Goal: Task Accomplishment & Management: Complete application form

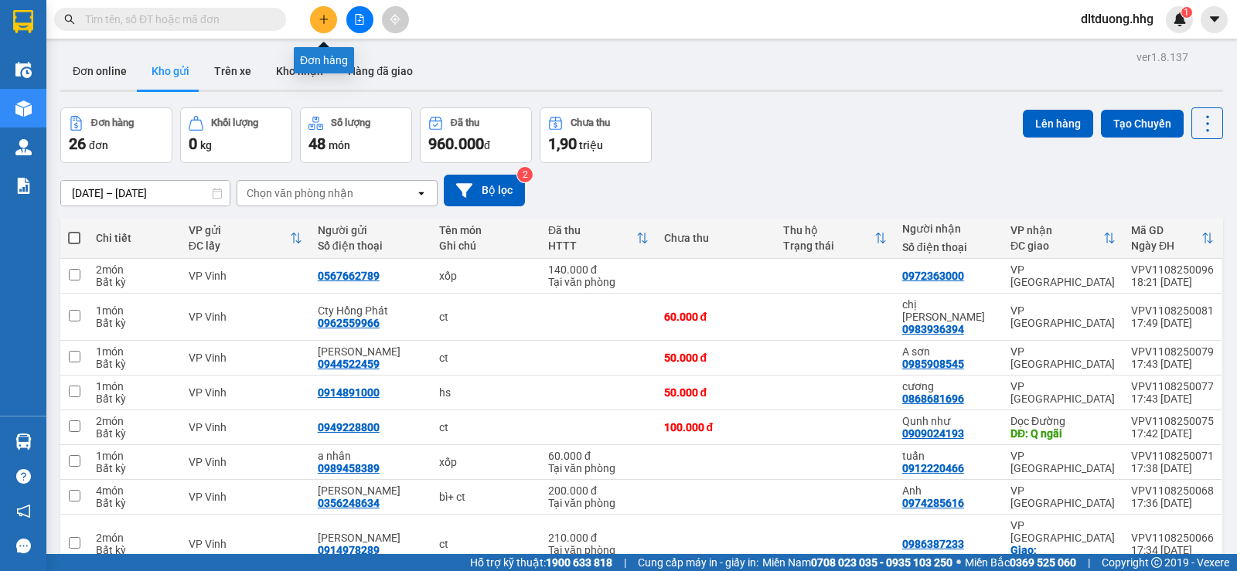
click at [326, 16] on icon "plus" at bounding box center [323, 19] width 11 height 11
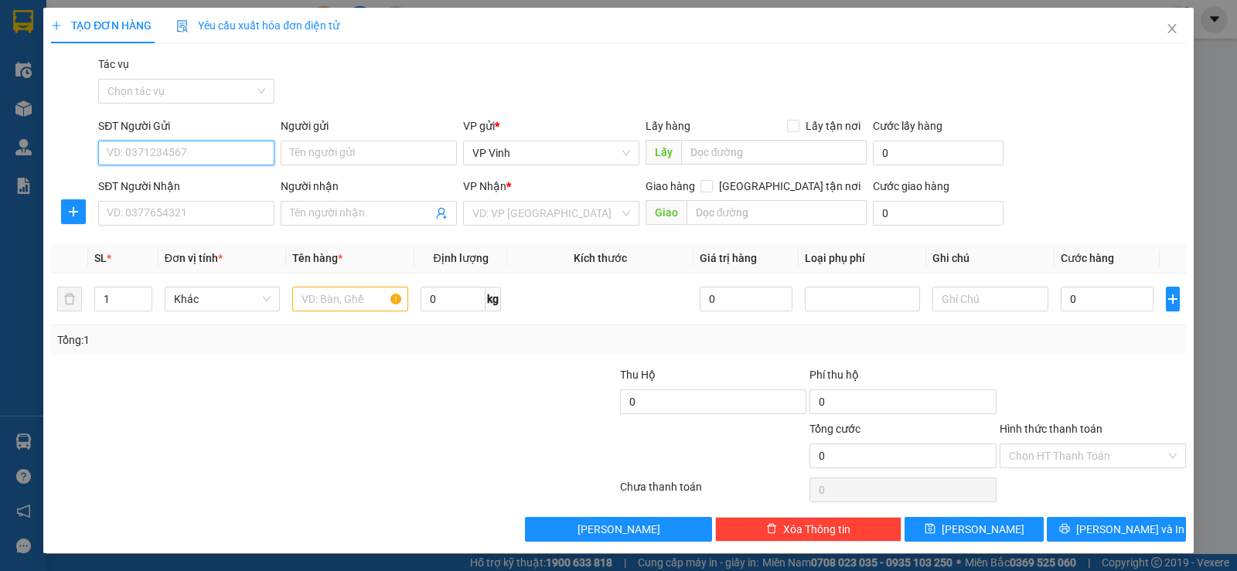
click at [216, 154] on input "SĐT Người Gửi" at bounding box center [186, 153] width 176 height 25
type input "0919387677"
click at [211, 180] on div "0919387677 - A long" at bounding box center [185, 183] width 156 height 17
type input "A long"
type input "0919387677"
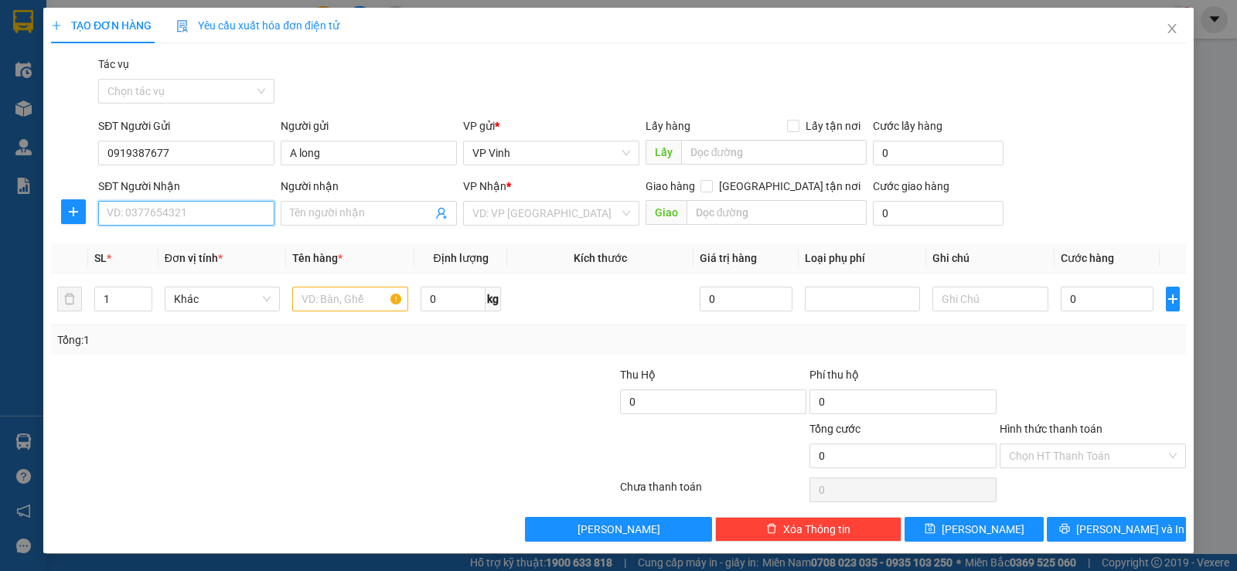
click at [212, 213] on input "SĐT Người Nhận" at bounding box center [186, 213] width 176 height 25
click at [191, 247] on div "0383038889 - anh" at bounding box center [185, 244] width 156 height 17
type input "0383038889"
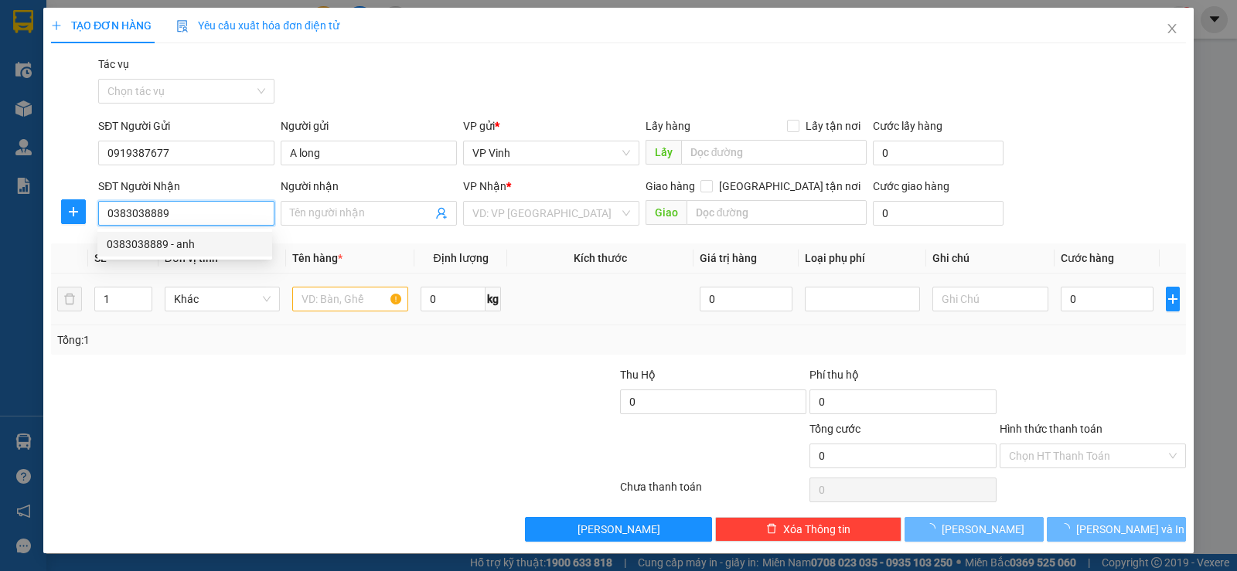
type input "anh"
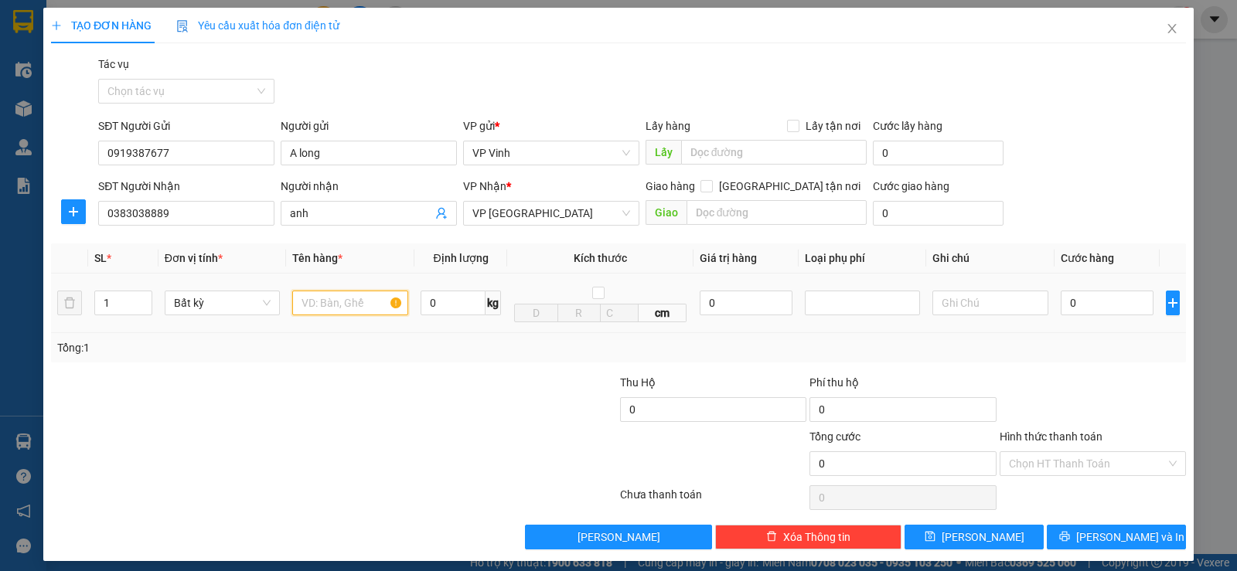
click at [322, 297] on input "text" at bounding box center [350, 303] width 116 height 25
type input "ct"
click at [1098, 308] on input "0" at bounding box center [1106, 303] width 93 height 25
type input "5"
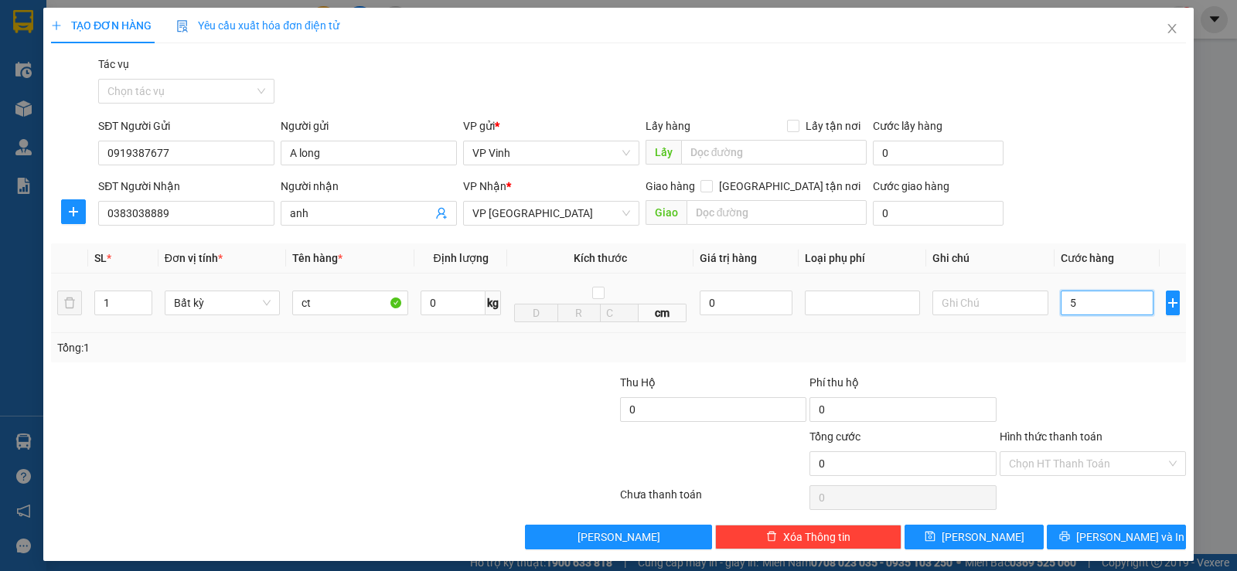
type input "5"
type input "50"
type input "500"
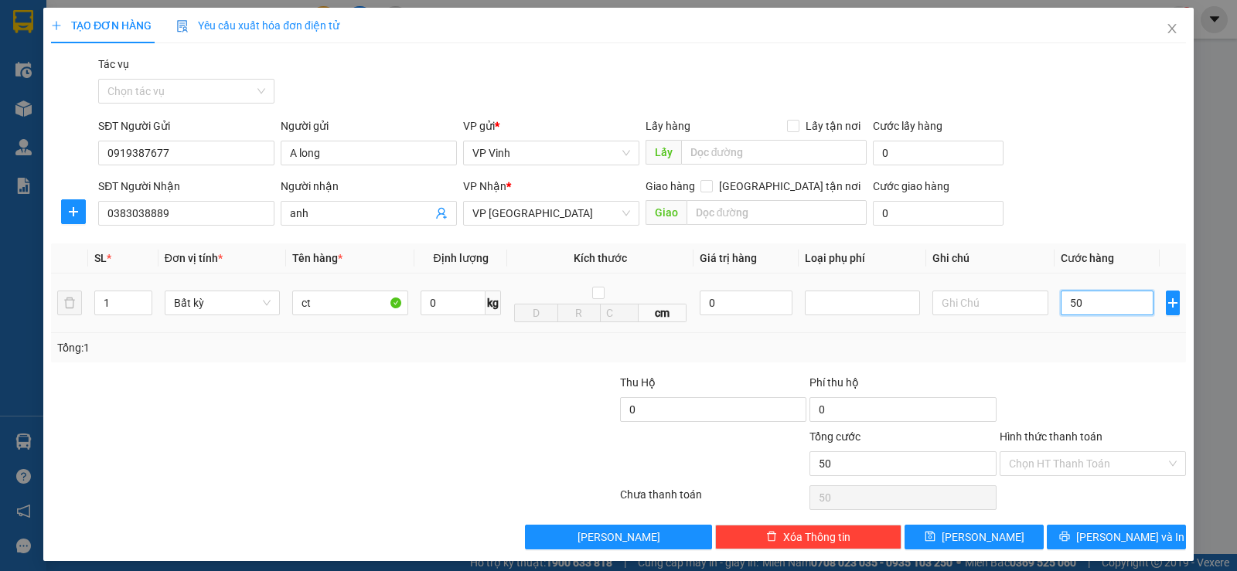
type input "500"
type input "5.000"
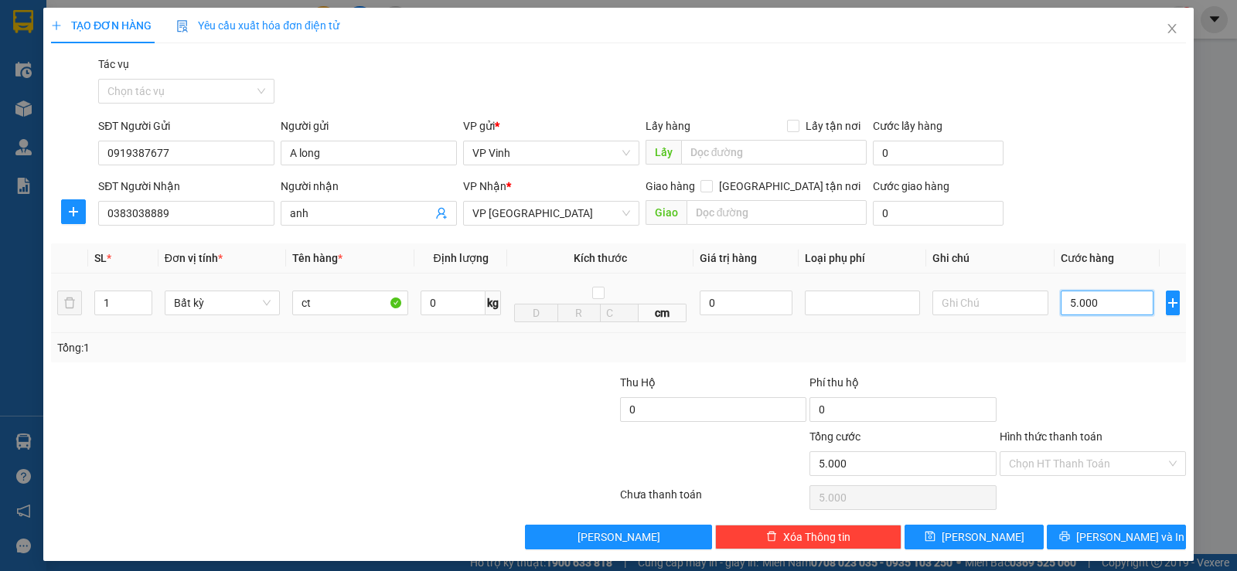
type input "50.000"
click at [1080, 467] on input "Hình thức thanh toán" at bounding box center [1087, 463] width 157 height 23
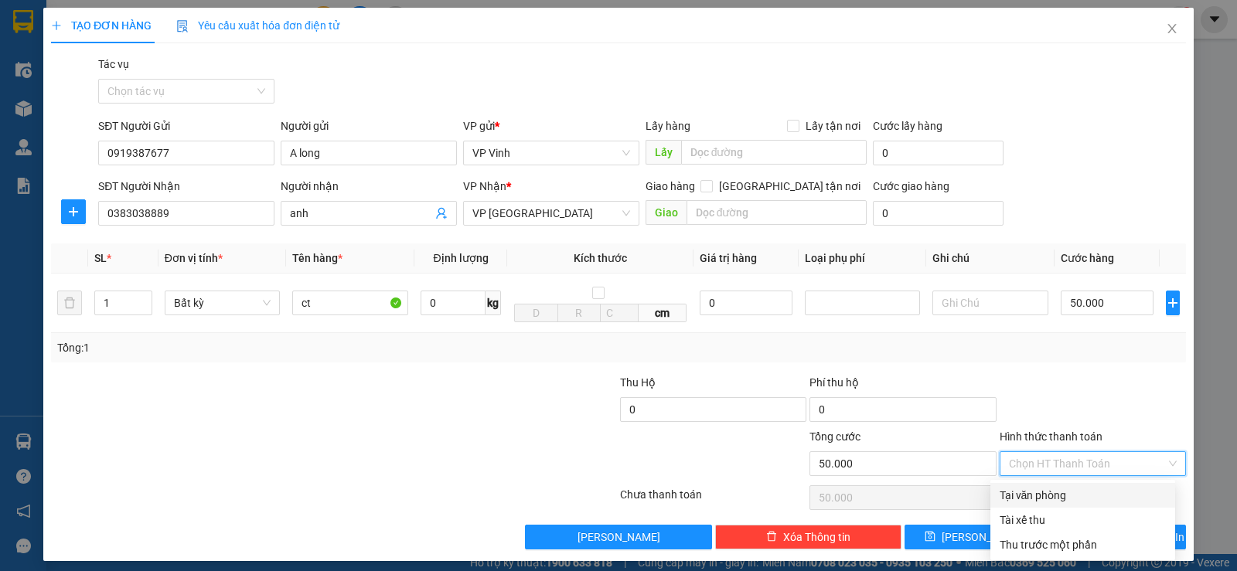
click at [1060, 496] on div "Tại văn phòng" at bounding box center [1082, 495] width 166 height 17
type input "0"
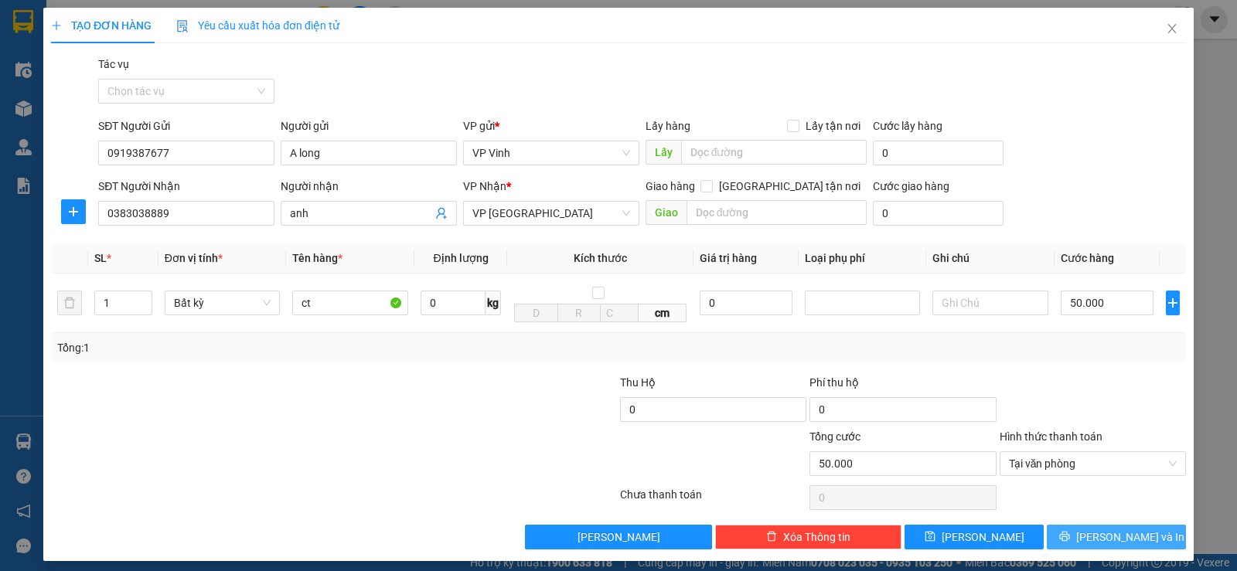
click at [1069, 540] on icon "printer" at bounding box center [1064, 537] width 10 height 10
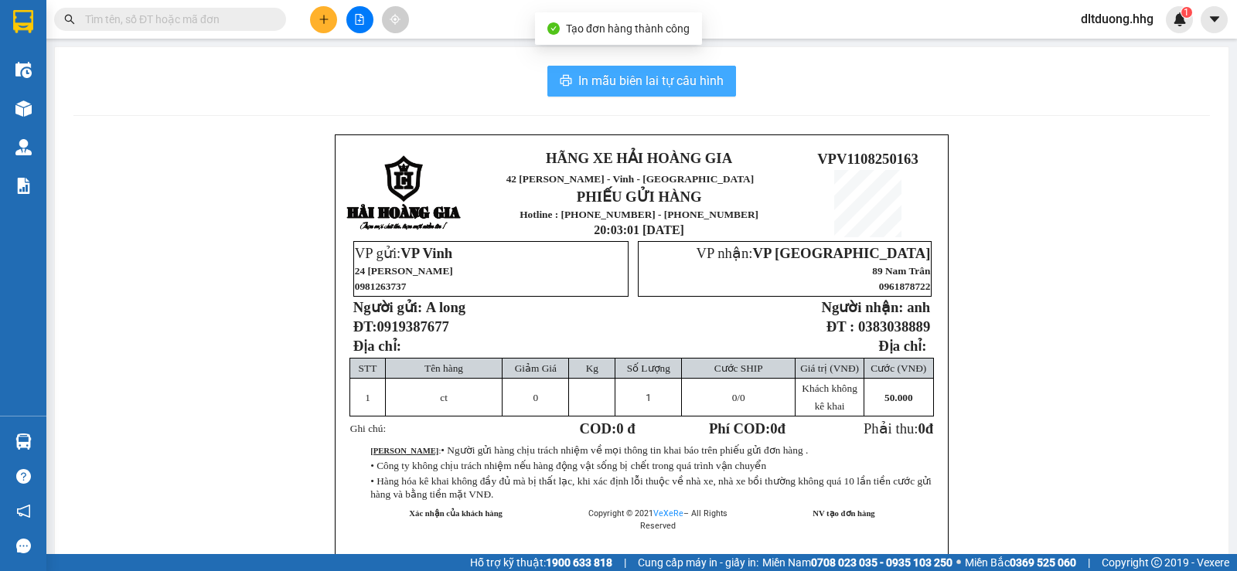
click at [685, 83] on span "In mẫu biên lai tự cấu hình" at bounding box center [650, 80] width 145 height 19
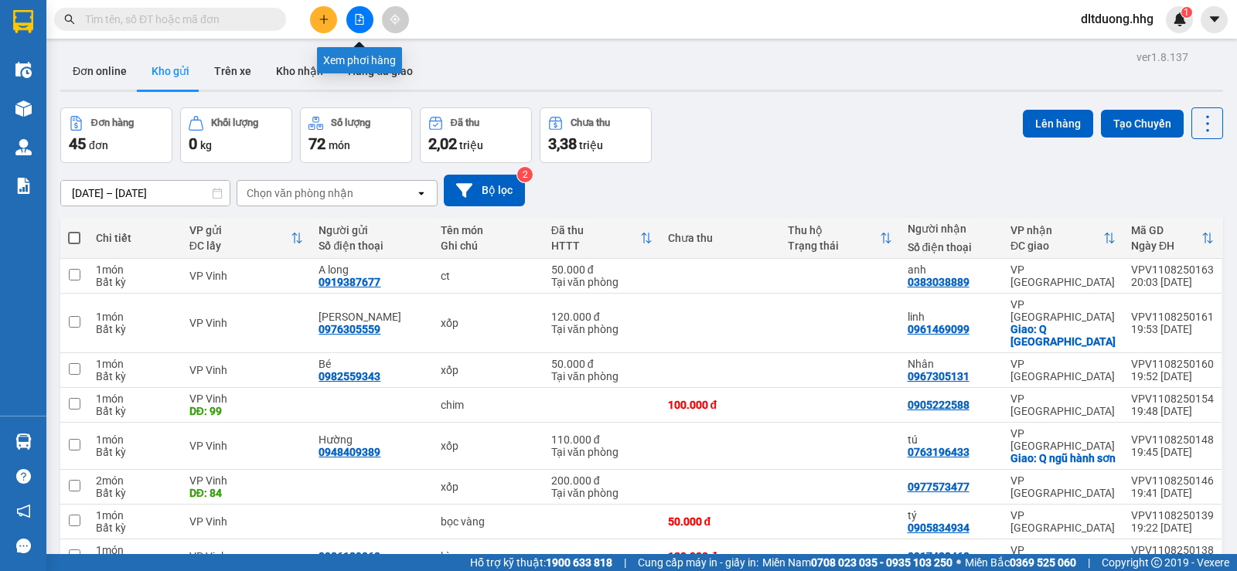
click at [353, 22] on button at bounding box center [359, 19] width 27 height 27
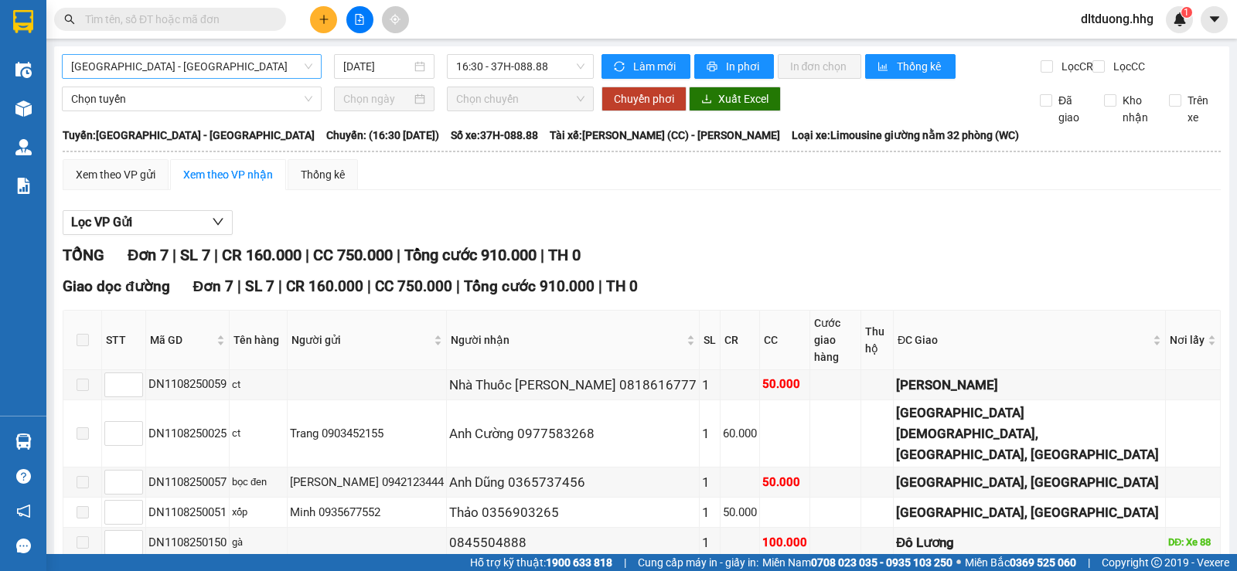
click at [284, 70] on span "[GEOGRAPHIC_DATA] - [GEOGRAPHIC_DATA]" at bounding box center [191, 66] width 241 height 23
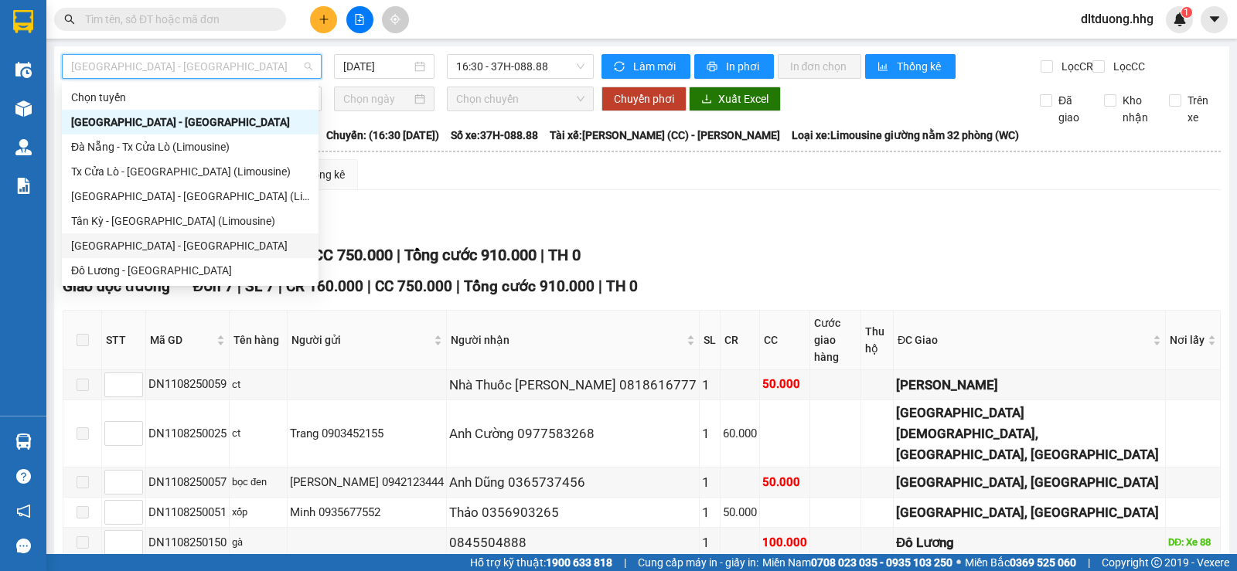
scroll to position [77, 0]
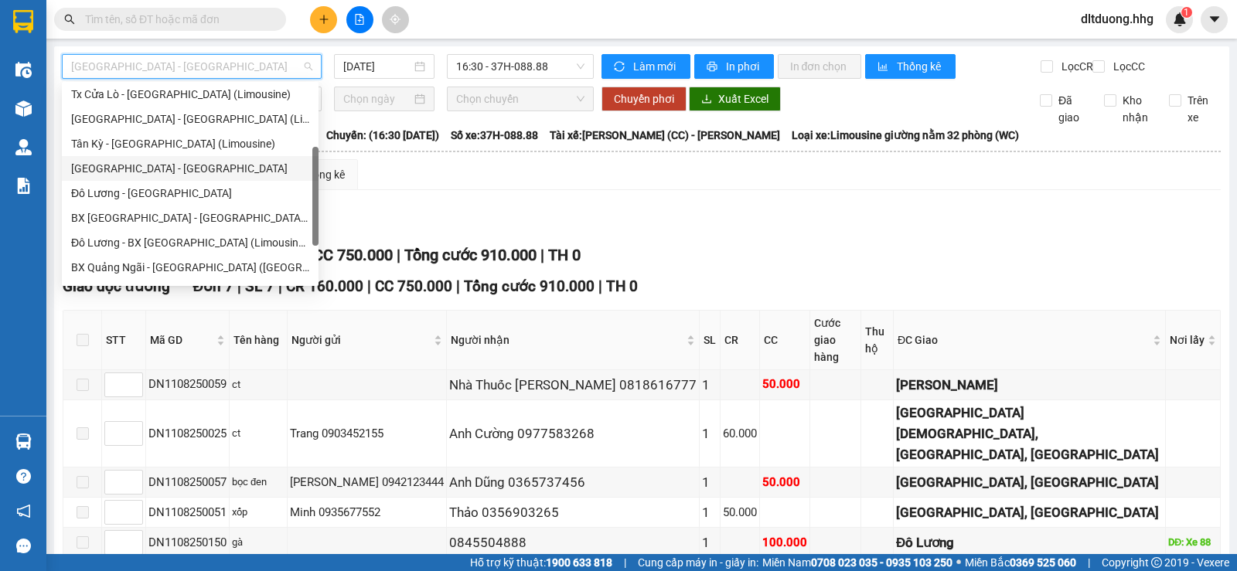
click at [165, 238] on div "Đô Lương - BX [GEOGRAPHIC_DATA] (Limousine 32 phòng)" at bounding box center [190, 242] width 238 height 17
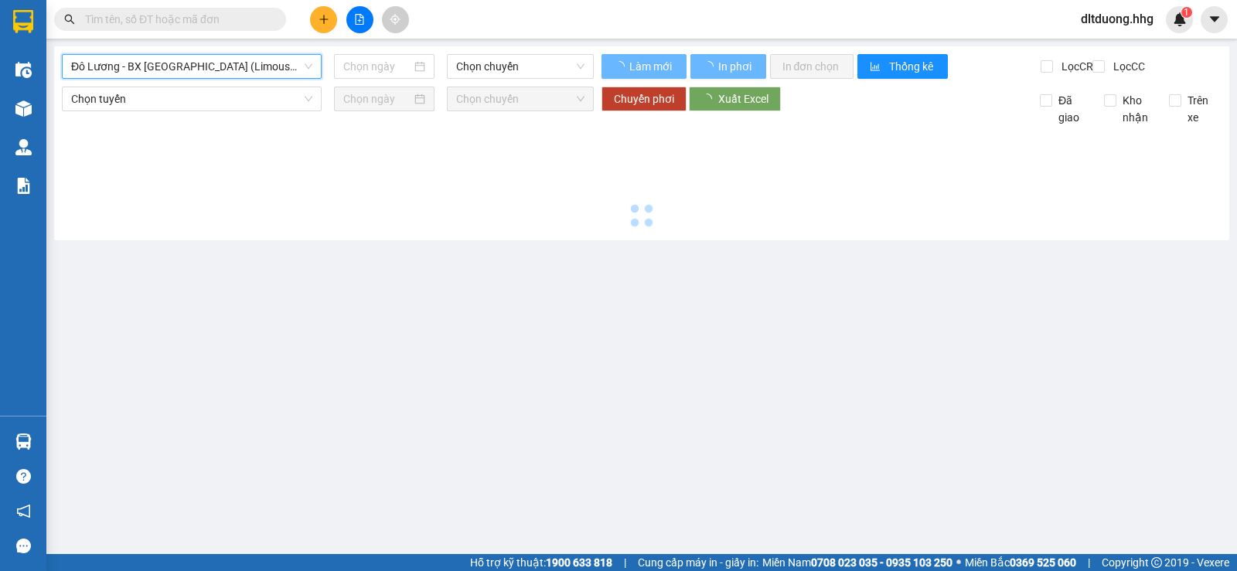
type input "[DATE]"
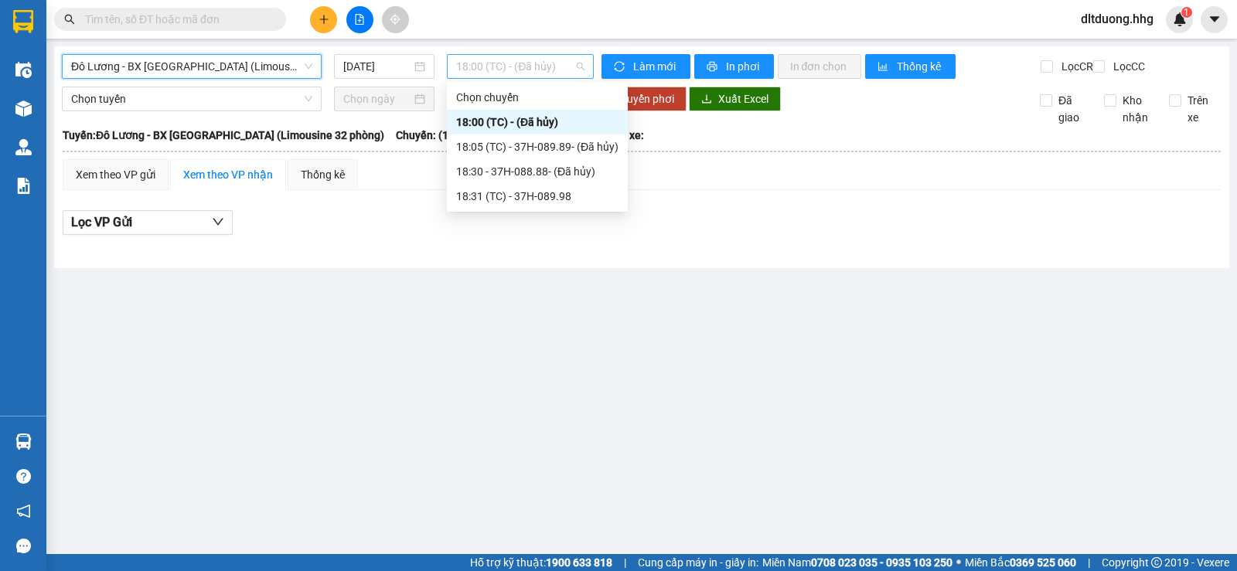
click at [549, 67] on span "18:00 (TC) - (Đã hủy)" at bounding box center [520, 66] width 128 height 23
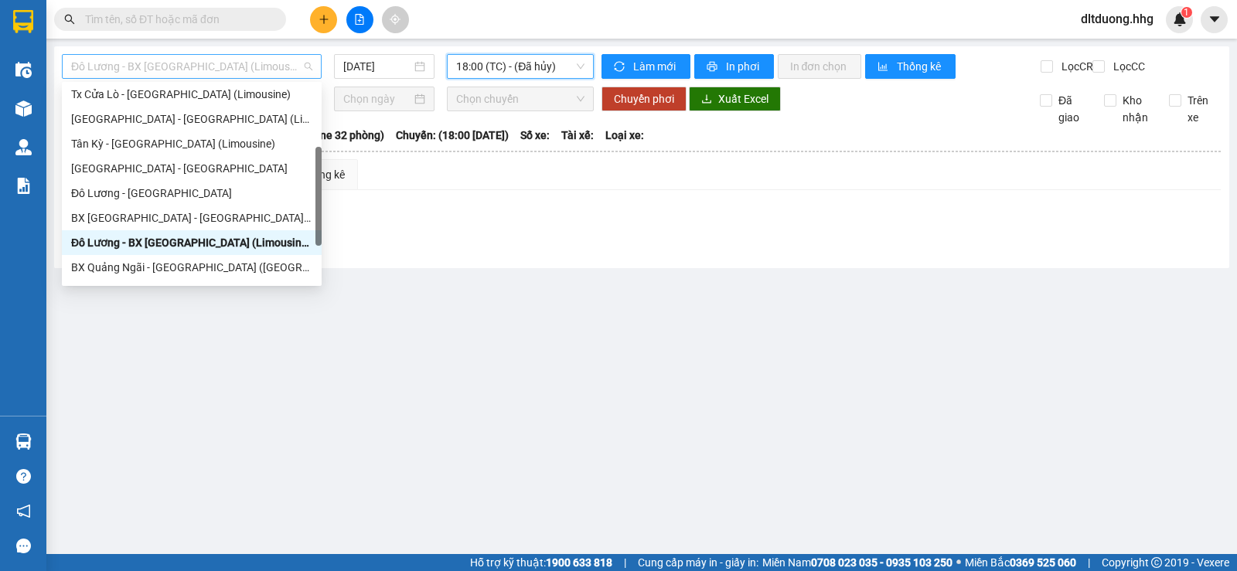
click at [275, 65] on span "Đô Lương - BX [GEOGRAPHIC_DATA] (Limousine 32 phòng)" at bounding box center [191, 66] width 241 height 23
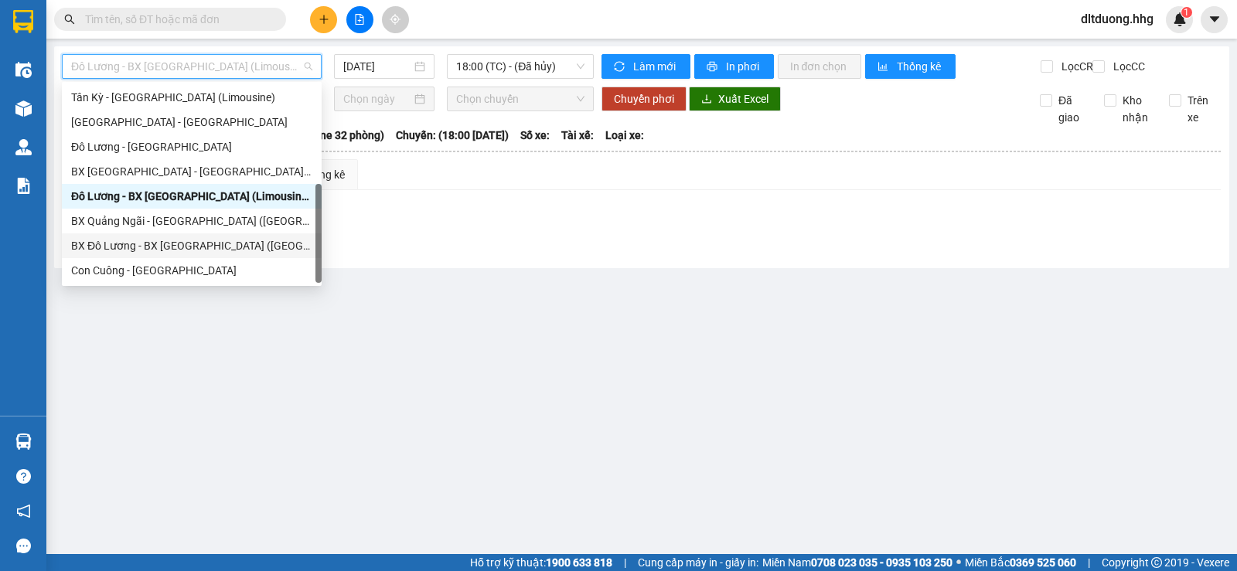
click at [205, 251] on div "BX Đô Lương - BX [GEOGRAPHIC_DATA] ([GEOGRAPHIC_DATA])" at bounding box center [191, 245] width 241 height 17
type input "[DATE]"
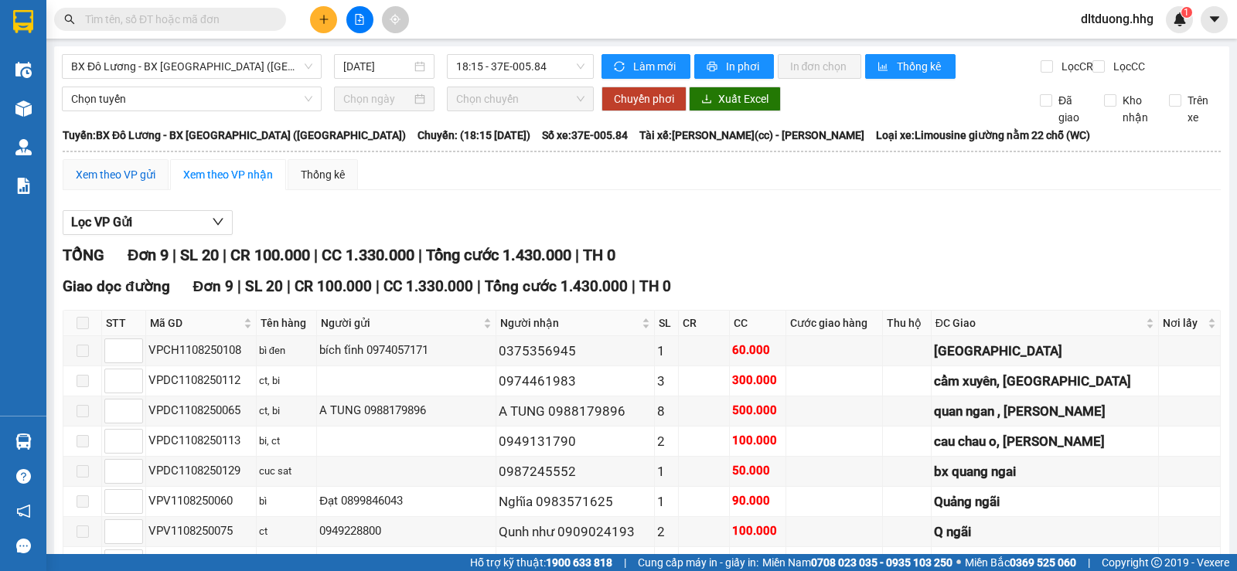
click at [100, 183] on div "Xem theo VP gửi" at bounding box center [116, 174] width 80 height 17
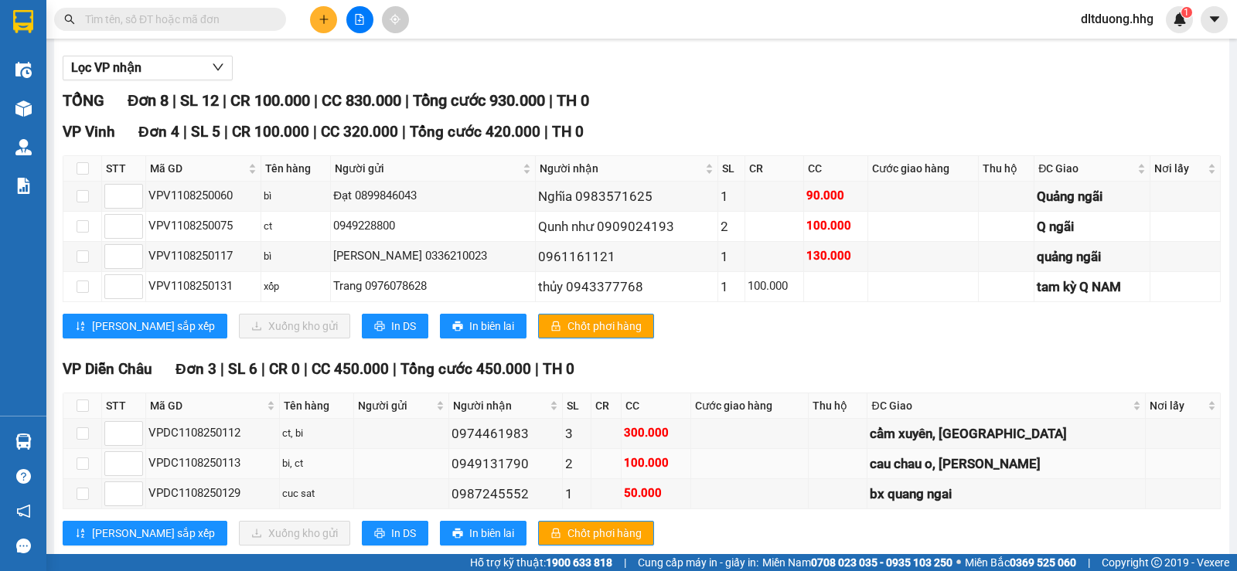
scroll to position [232, 0]
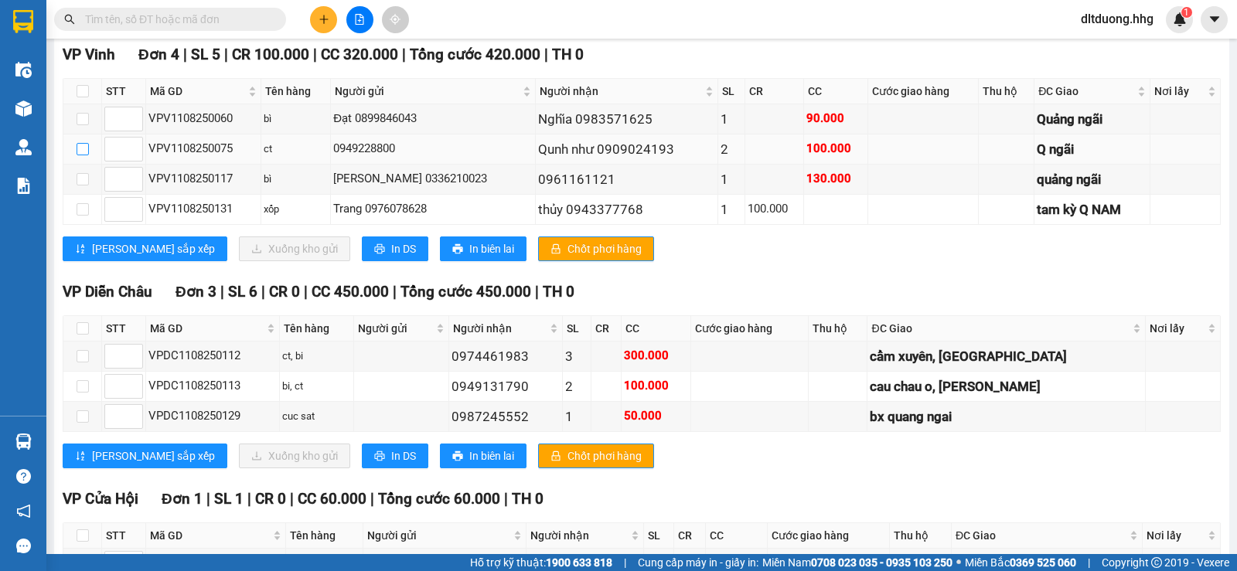
click at [85, 155] on input "checkbox" at bounding box center [83, 149] width 12 height 12
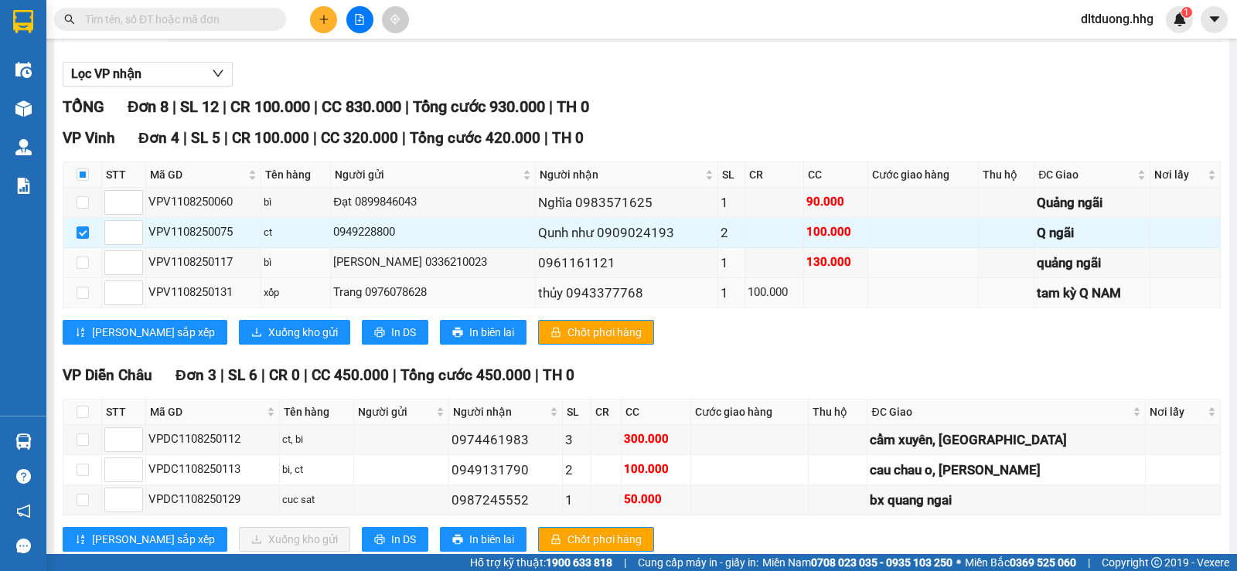
scroll to position [155, 0]
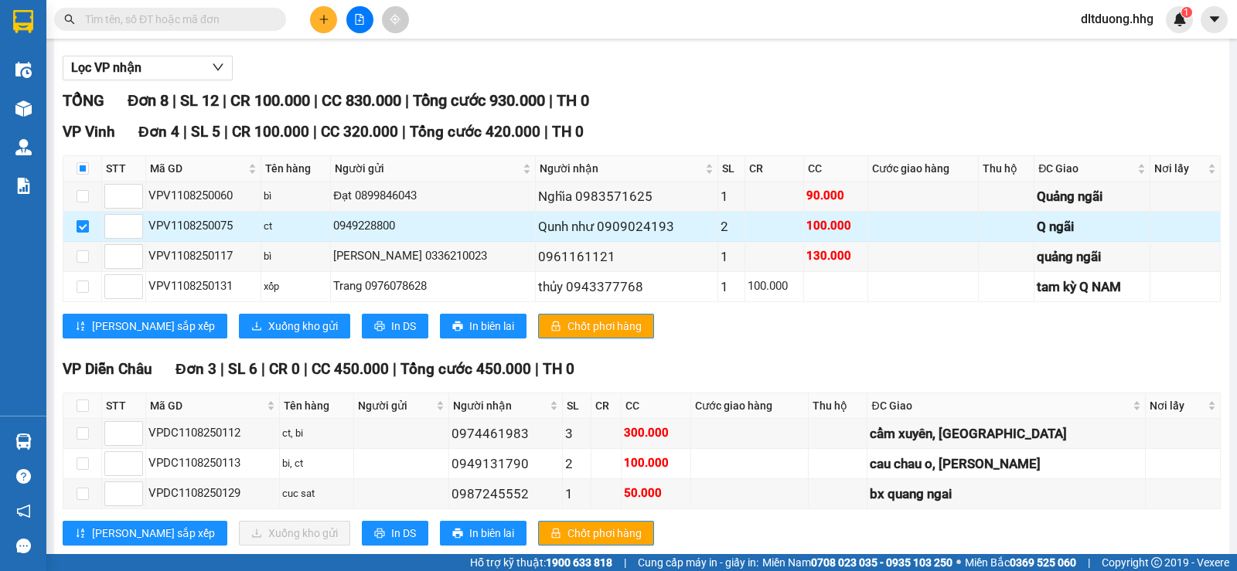
click at [82, 233] on input "checkbox" at bounding box center [83, 226] width 12 height 12
checkbox input "false"
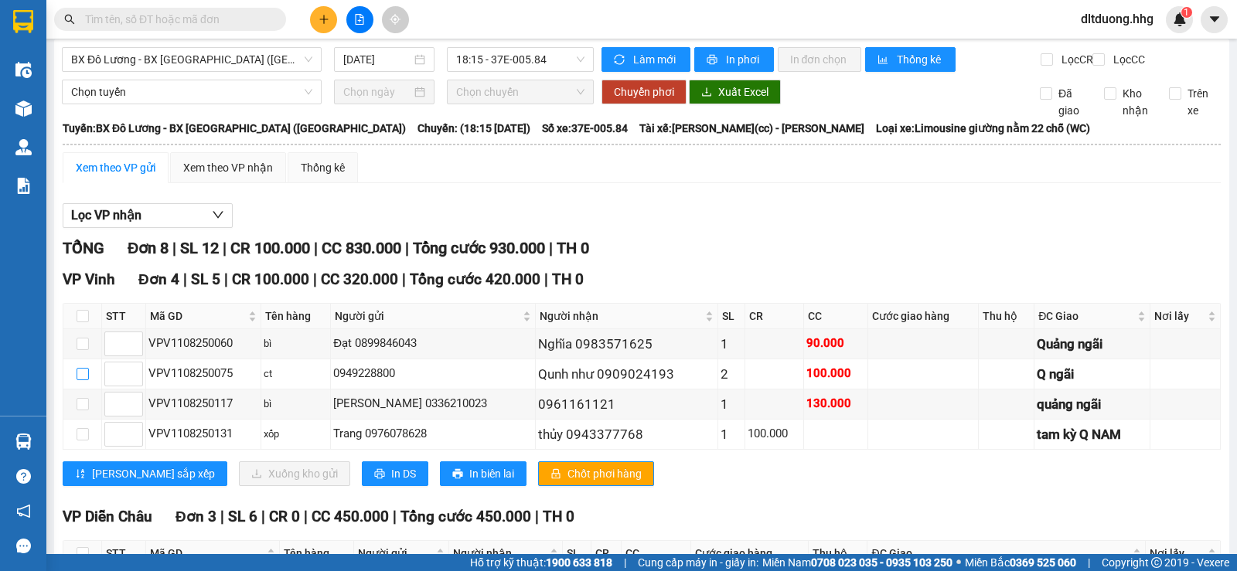
scroll to position [0, 0]
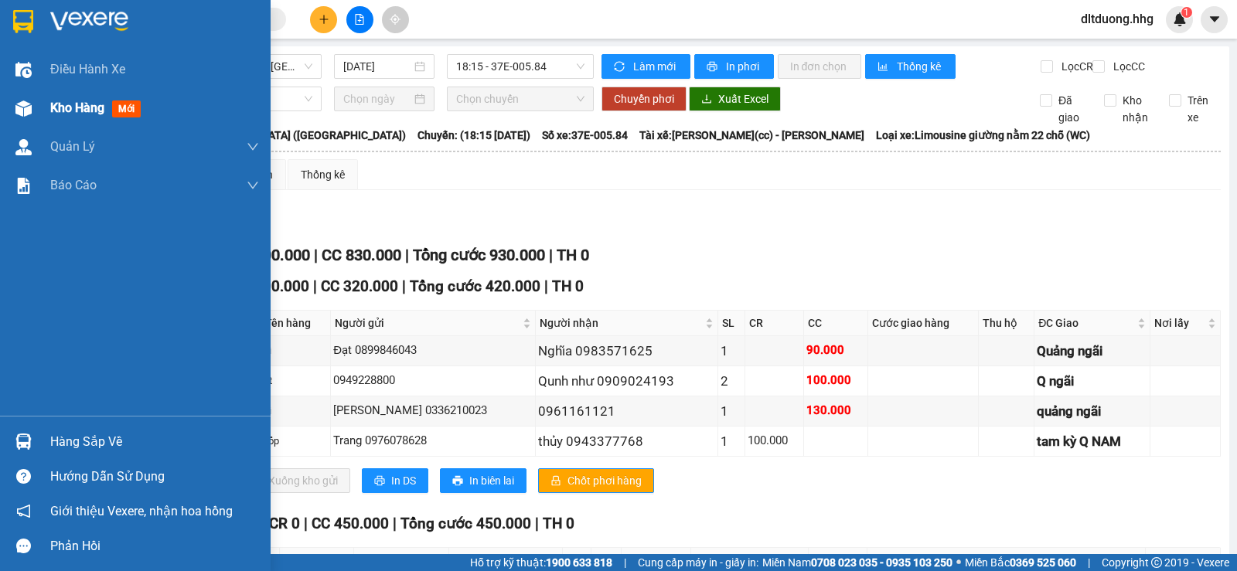
click at [77, 106] on span "Kho hàng" at bounding box center [77, 107] width 54 height 15
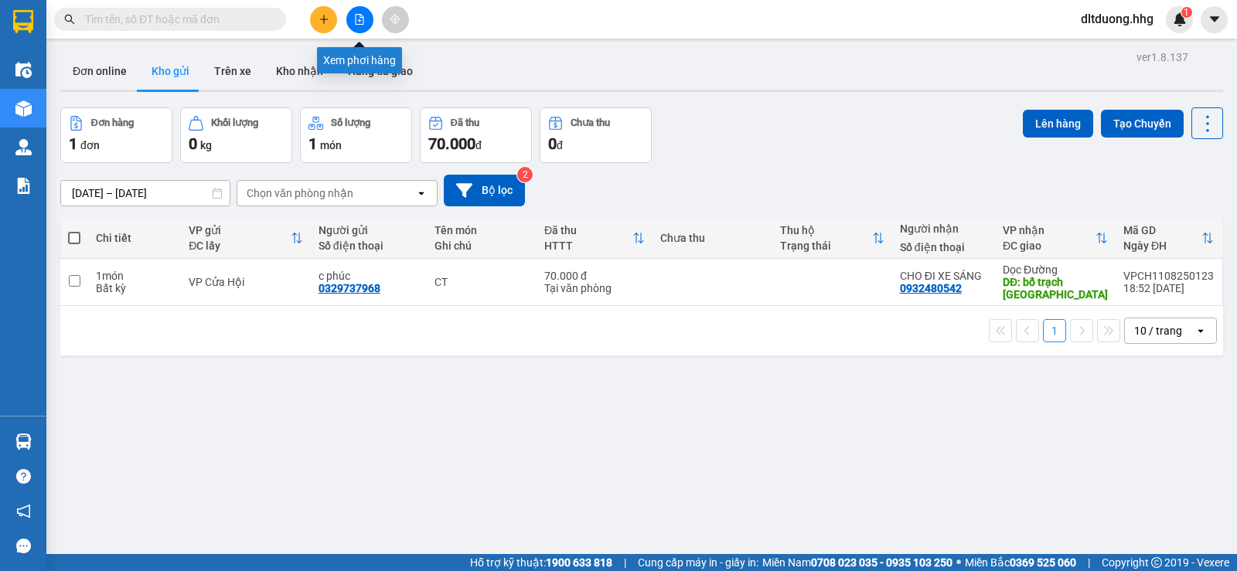
click at [355, 25] on button at bounding box center [359, 19] width 27 height 27
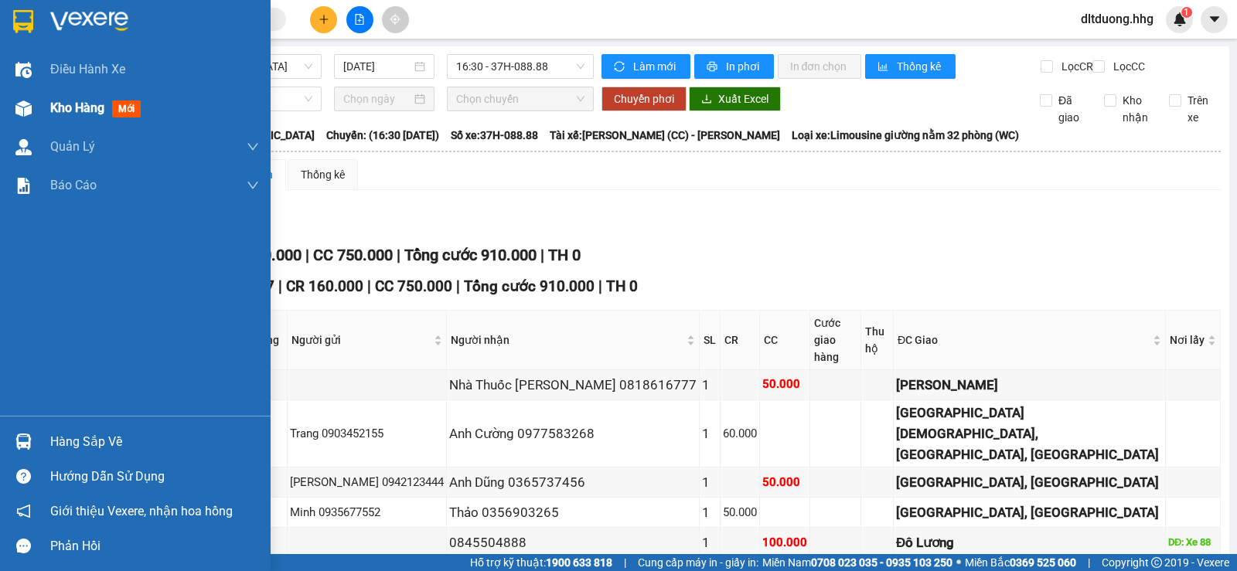
click at [97, 113] on span "Kho hàng" at bounding box center [77, 107] width 54 height 15
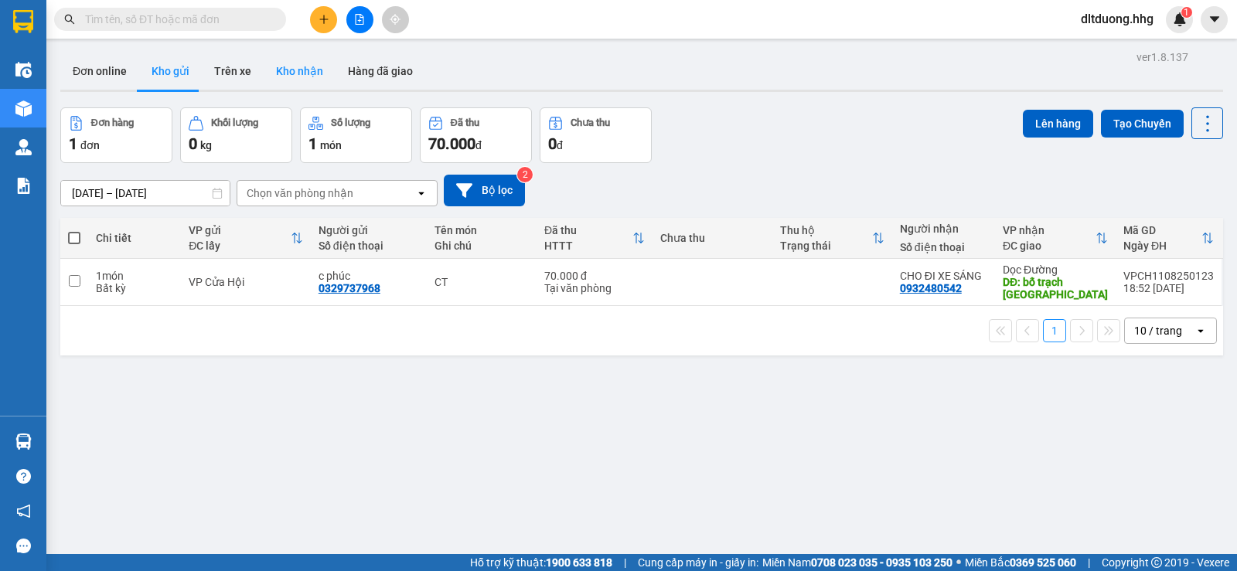
click at [311, 78] on button "Kho nhận" at bounding box center [300, 71] width 72 height 37
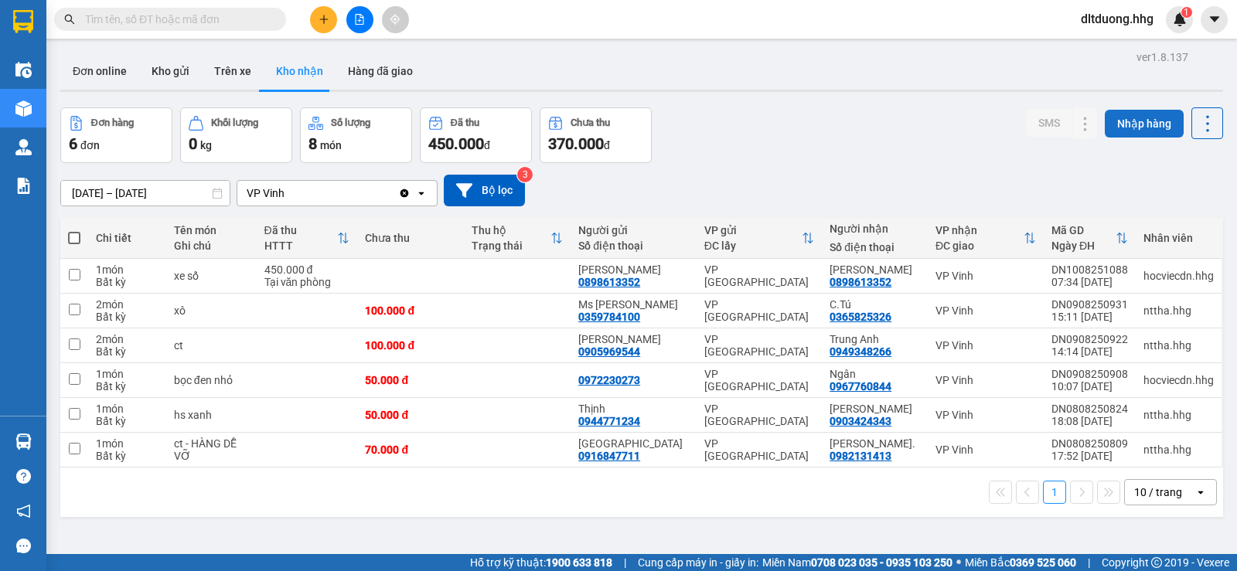
click at [1134, 128] on button "Nhập hàng" at bounding box center [1143, 124] width 79 height 28
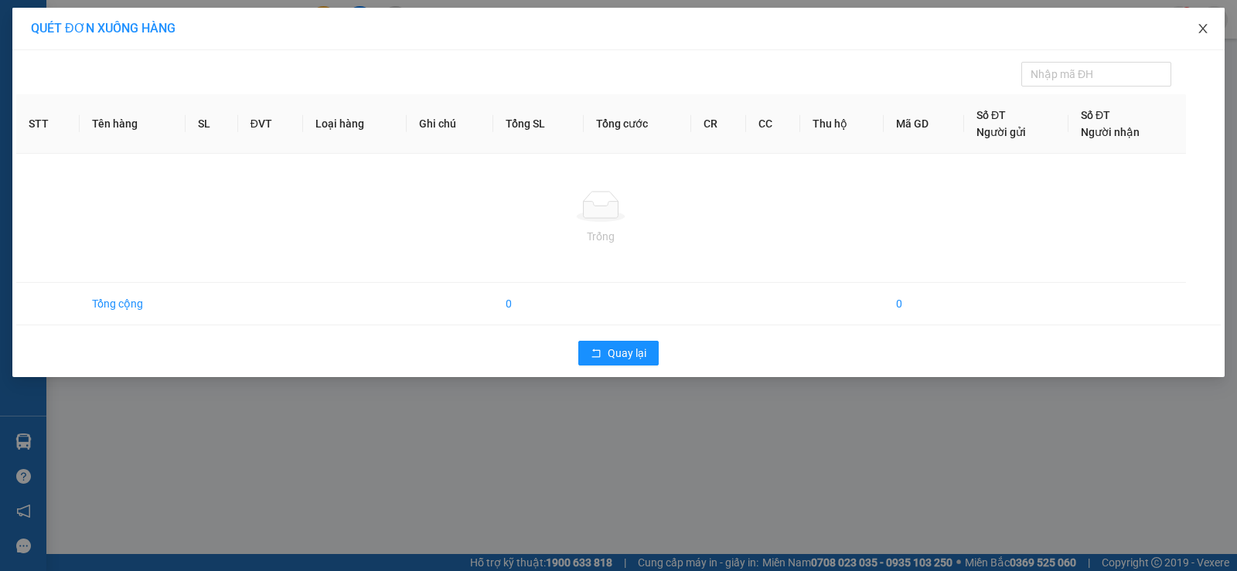
click at [1208, 32] on icon "close" at bounding box center [1202, 28] width 12 height 12
